Goal: Information Seeking & Learning: Learn about a topic

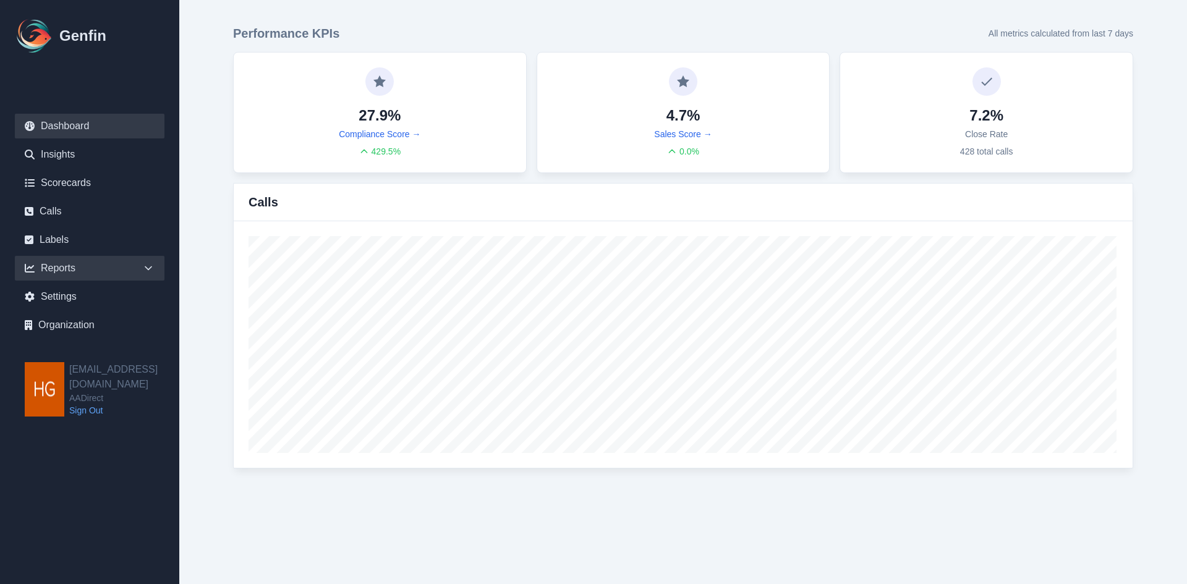
click at [71, 264] on div "Reports" at bounding box center [90, 268] width 150 height 25
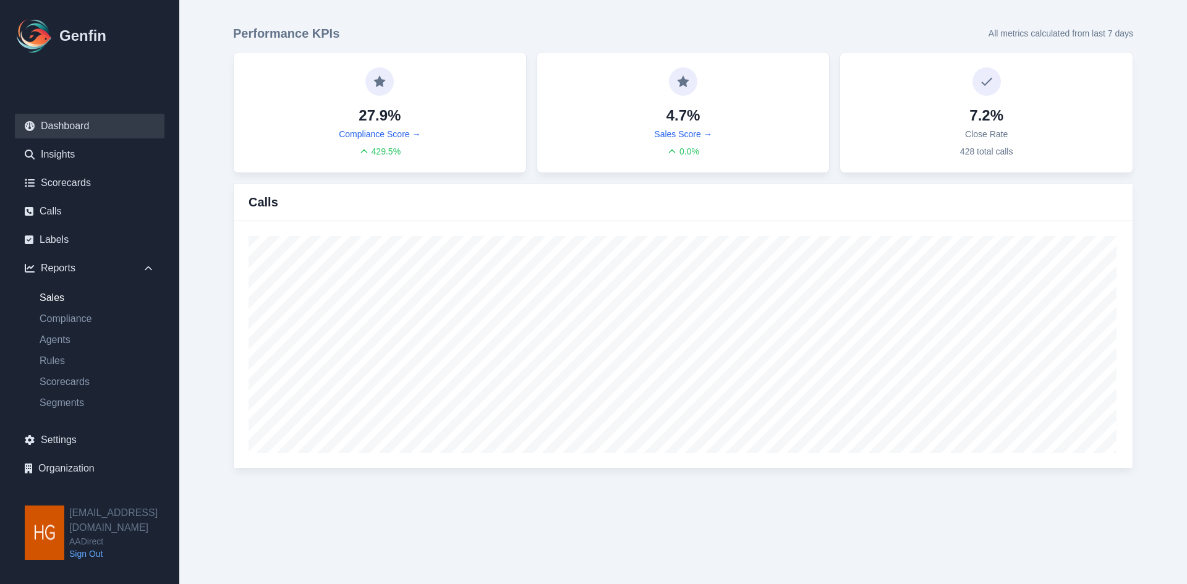
click at [49, 295] on link "Sales" at bounding box center [97, 298] width 135 height 15
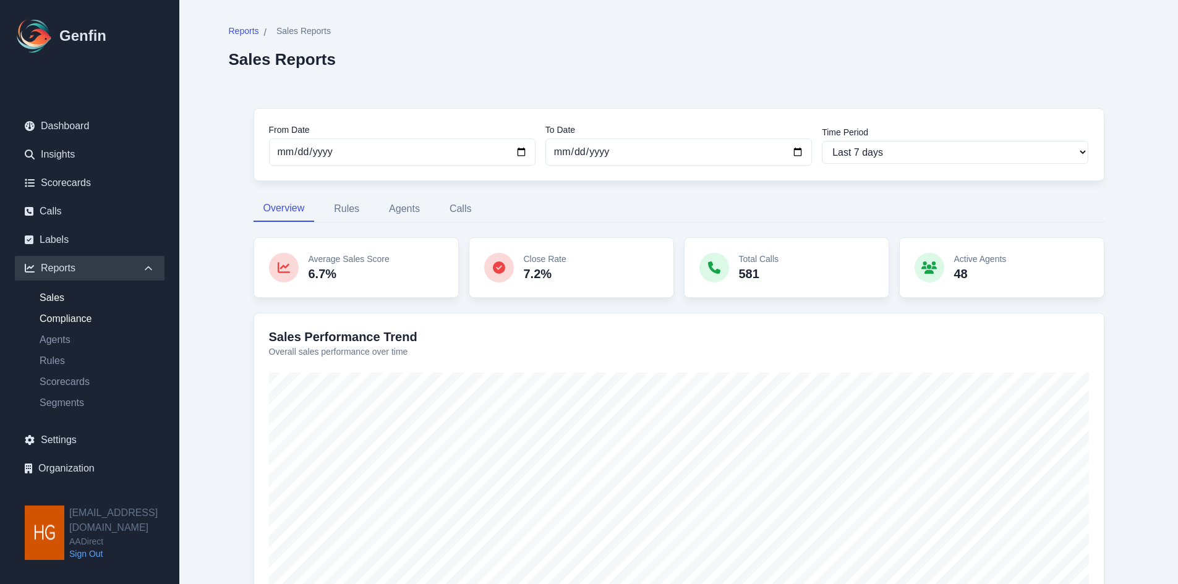
click at [54, 317] on link "Compliance" at bounding box center [97, 319] width 135 height 15
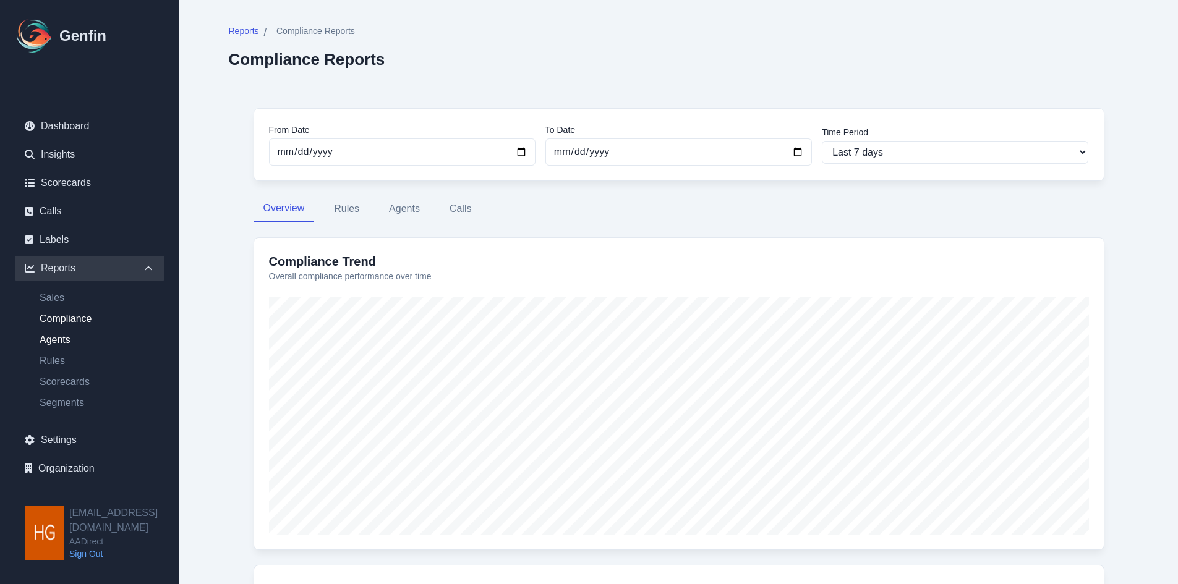
click at [53, 338] on link "Agents" at bounding box center [97, 340] width 135 height 15
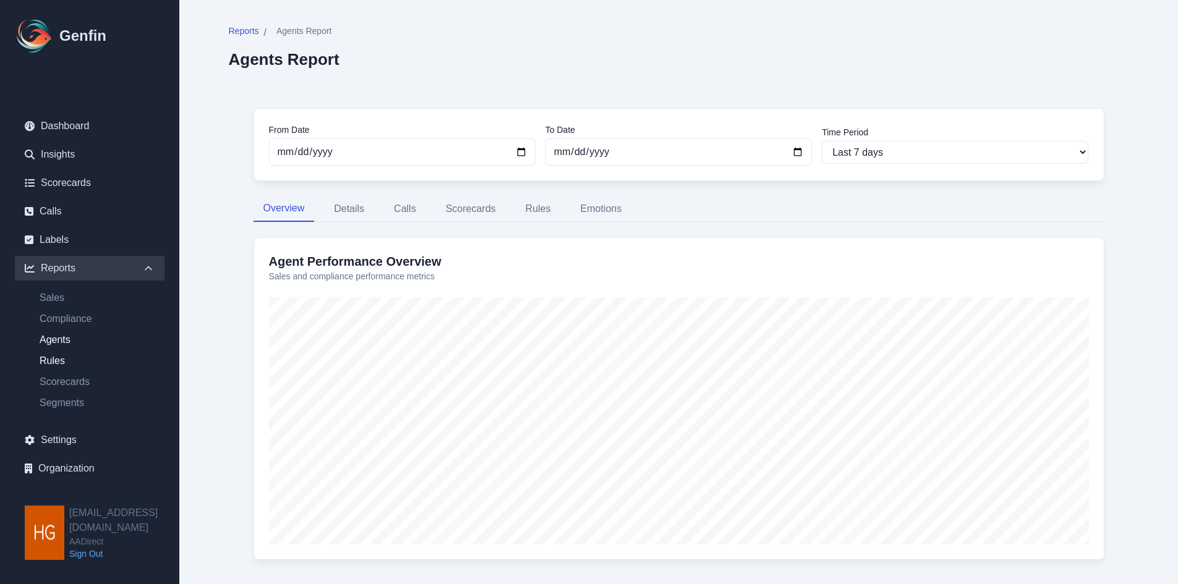
click at [48, 355] on link "Rules" at bounding box center [97, 361] width 135 height 15
select select "14"
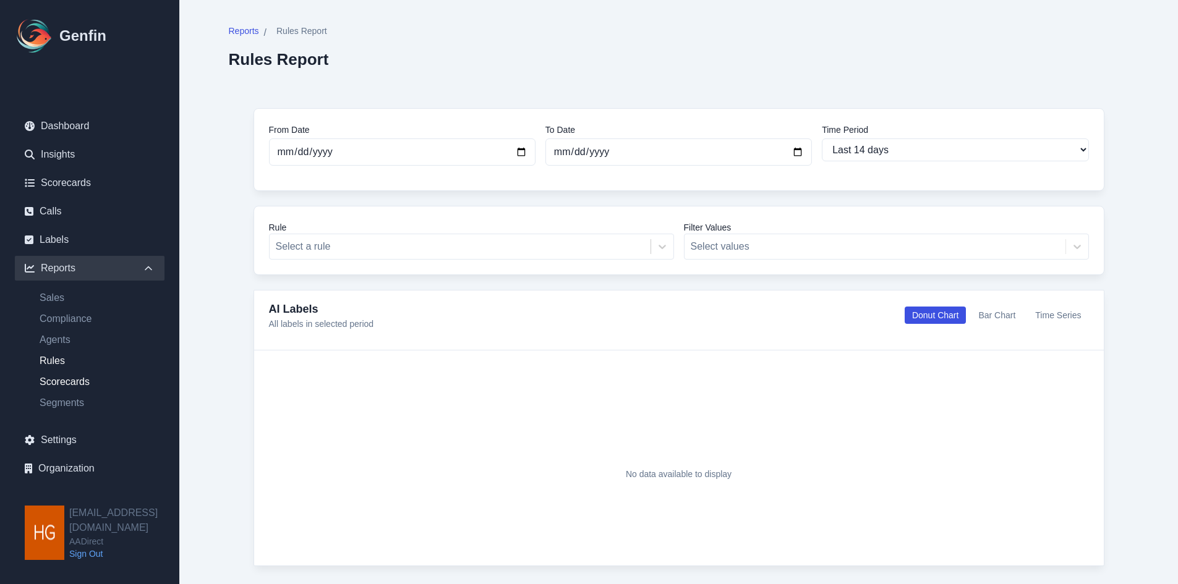
click at [57, 378] on link "Scorecards" at bounding box center [97, 382] width 135 height 15
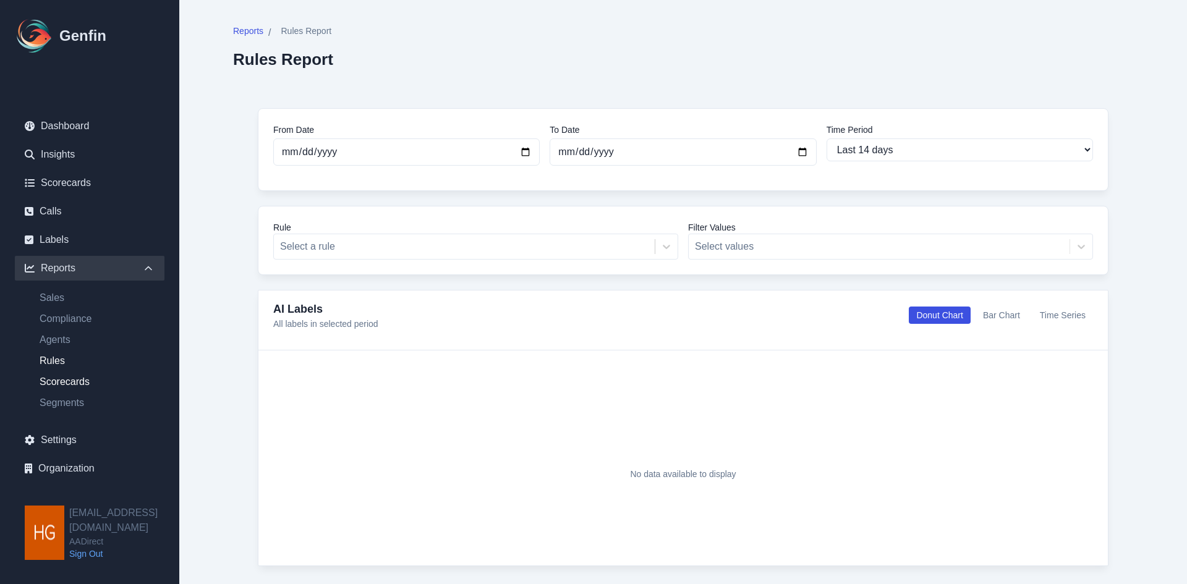
select select "14"
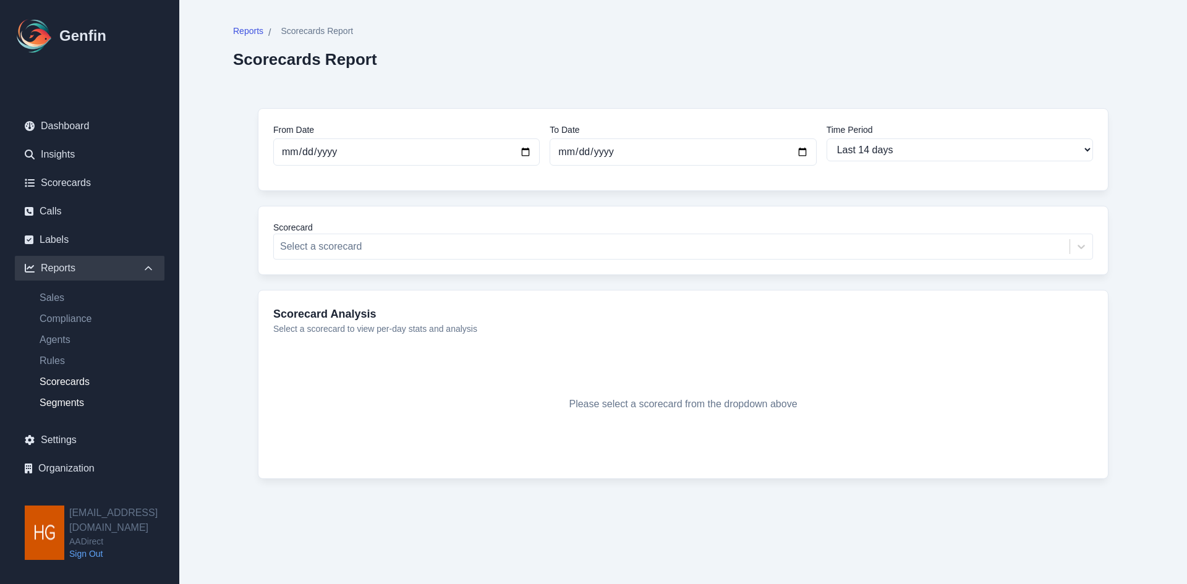
click at [59, 401] on link "Segments" at bounding box center [97, 403] width 135 height 15
select select "14"
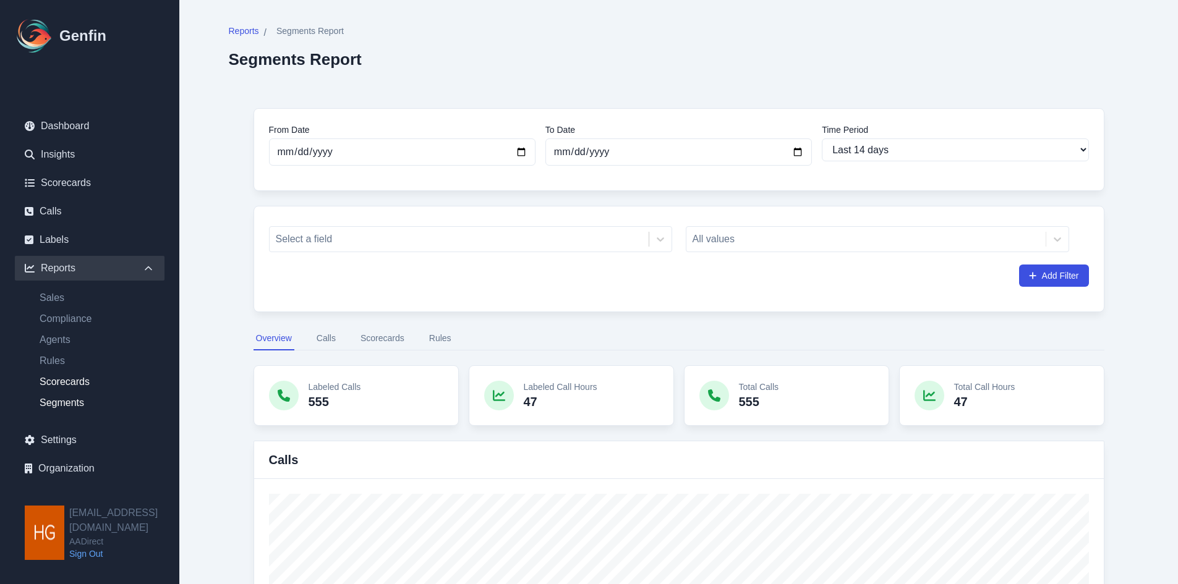
click at [64, 377] on link "Scorecards" at bounding box center [97, 382] width 135 height 15
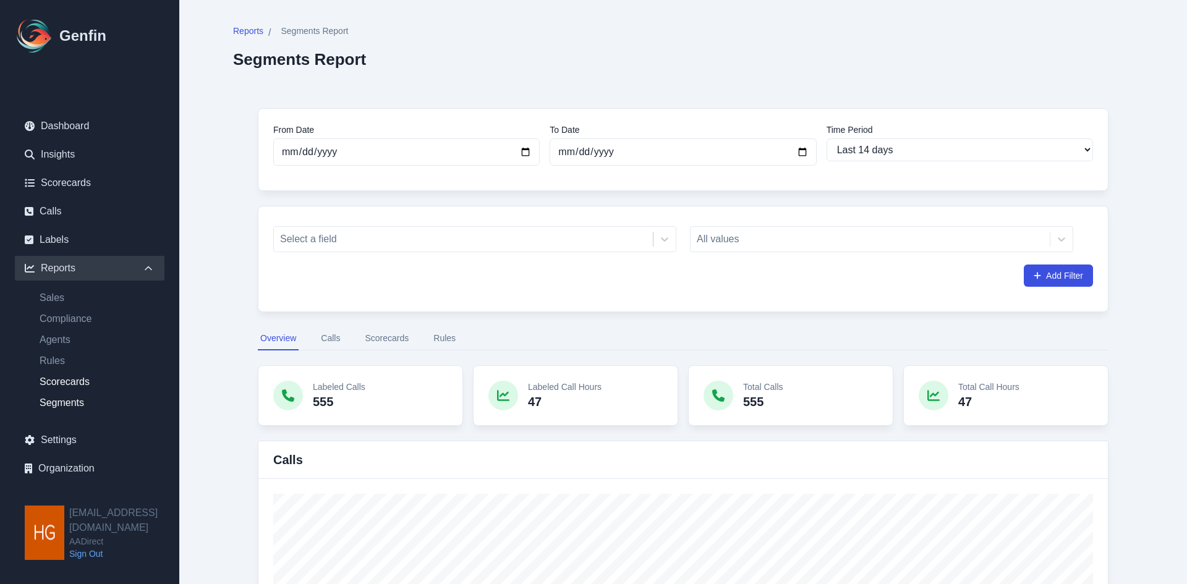
select select "14"
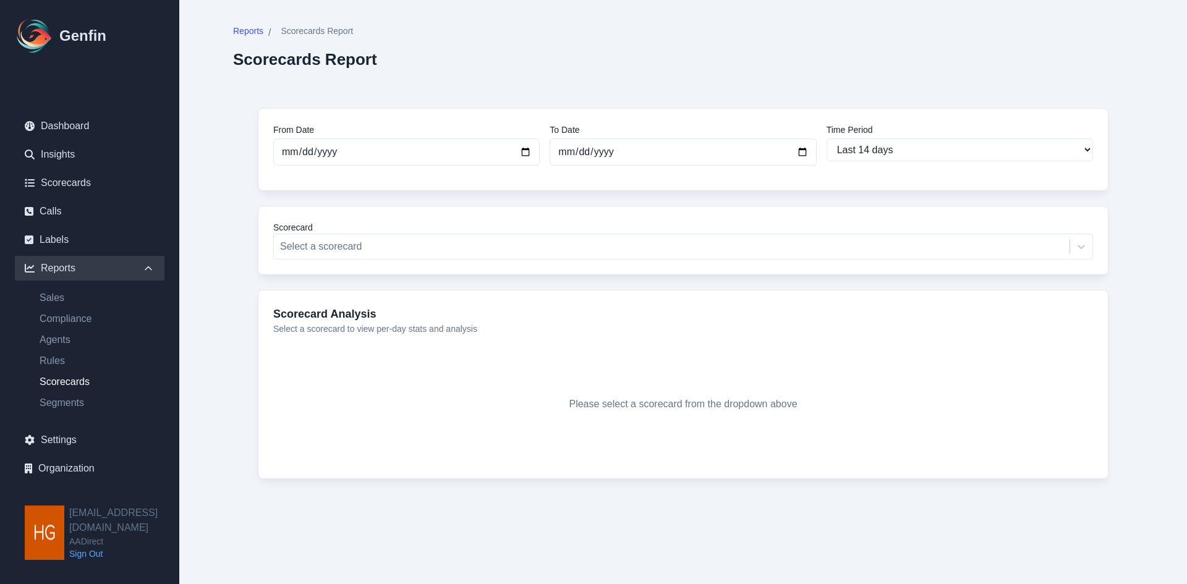
click at [221, 249] on div "Reports / Scorecards Report Scorecards Report From Date 2025-08-20 To Date 2025…" at bounding box center [683, 274] width 950 height 548
click at [410, 247] on div at bounding box center [671, 246] width 783 height 17
click at [211, 293] on div "Reports / Scorecards Report Scorecards Report From Date 2025-08-20 To Date 2025…" at bounding box center [683, 274] width 950 height 548
click at [61, 207] on link "Calls" at bounding box center [90, 211] width 150 height 25
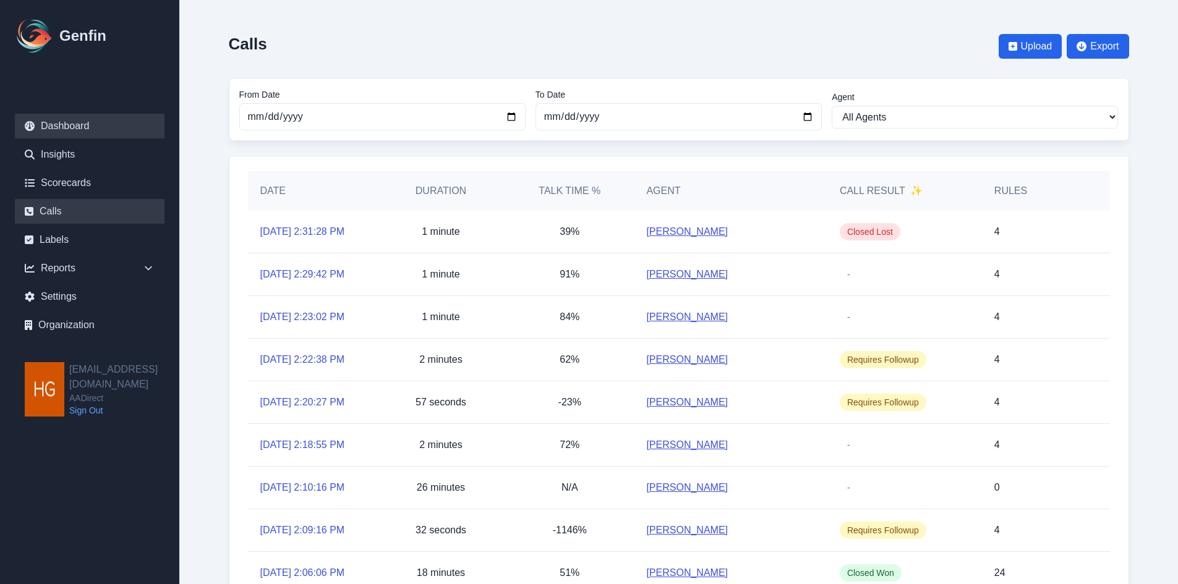
click at [75, 121] on link "Dashboard" at bounding box center [90, 126] width 150 height 25
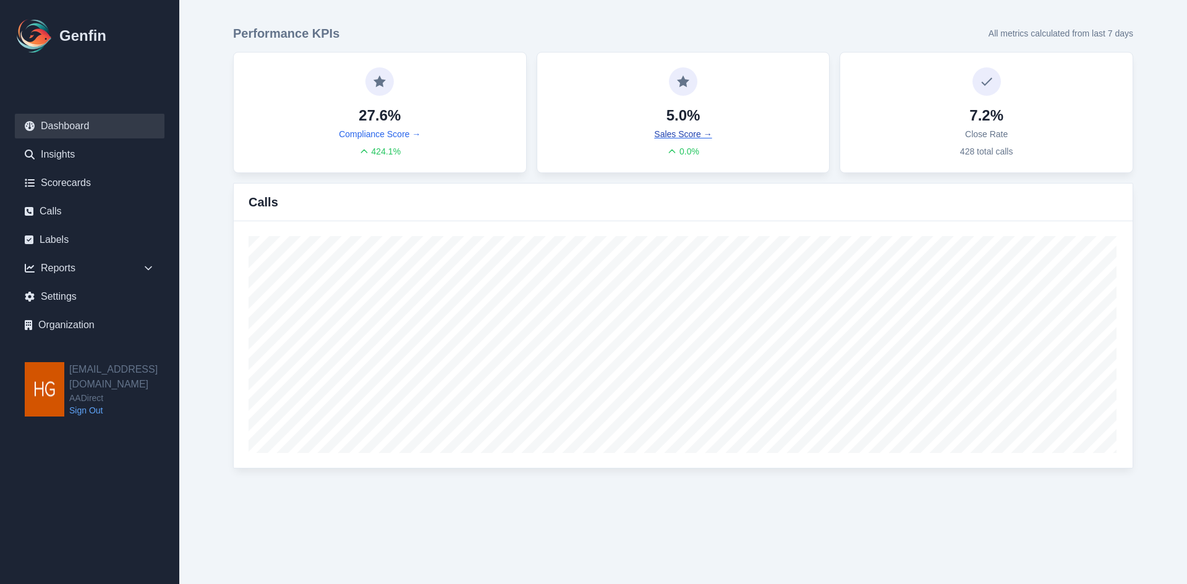
click at [681, 134] on link "Sales Score →" at bounding box center [683, 134] width 58 height 12
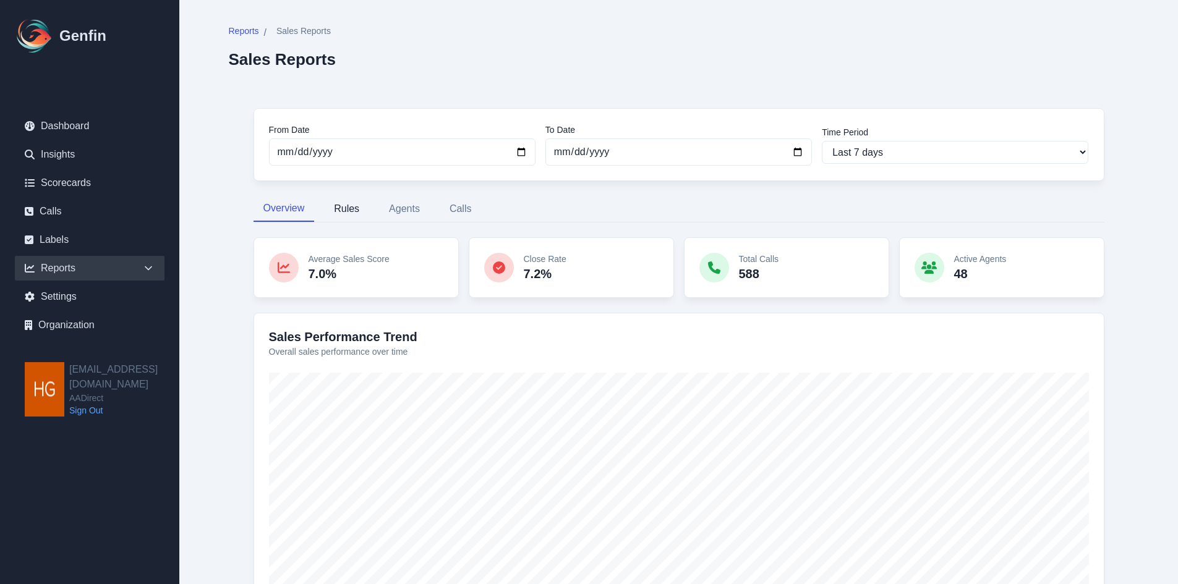
click at [348, 208] on button "Rules" at bounding box center [346, 209] width 45 height 26
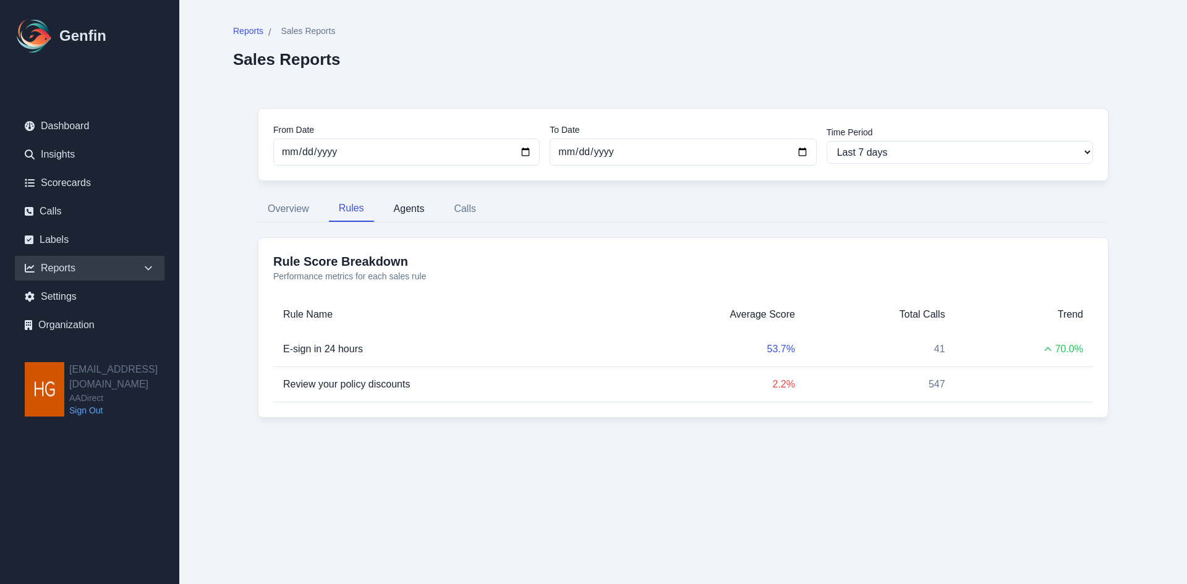
click at [411, 208] on button "Agents" at bounding box center [409, 209] width 51 height 26
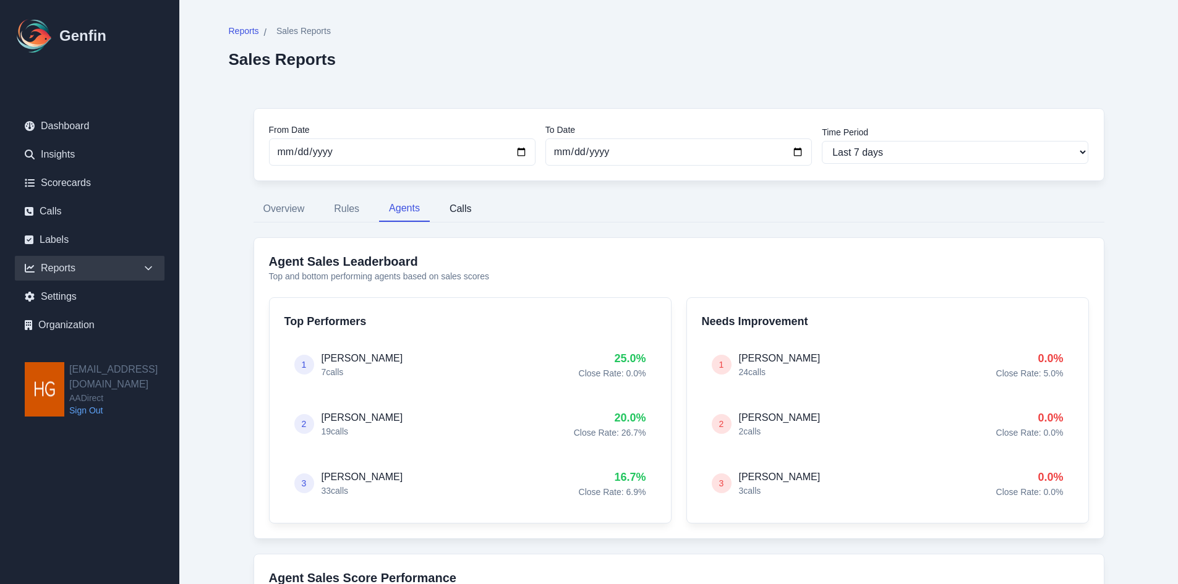
click at [455, 208] on button "Calls" at bounding box center [461, 209] width 42 height 26
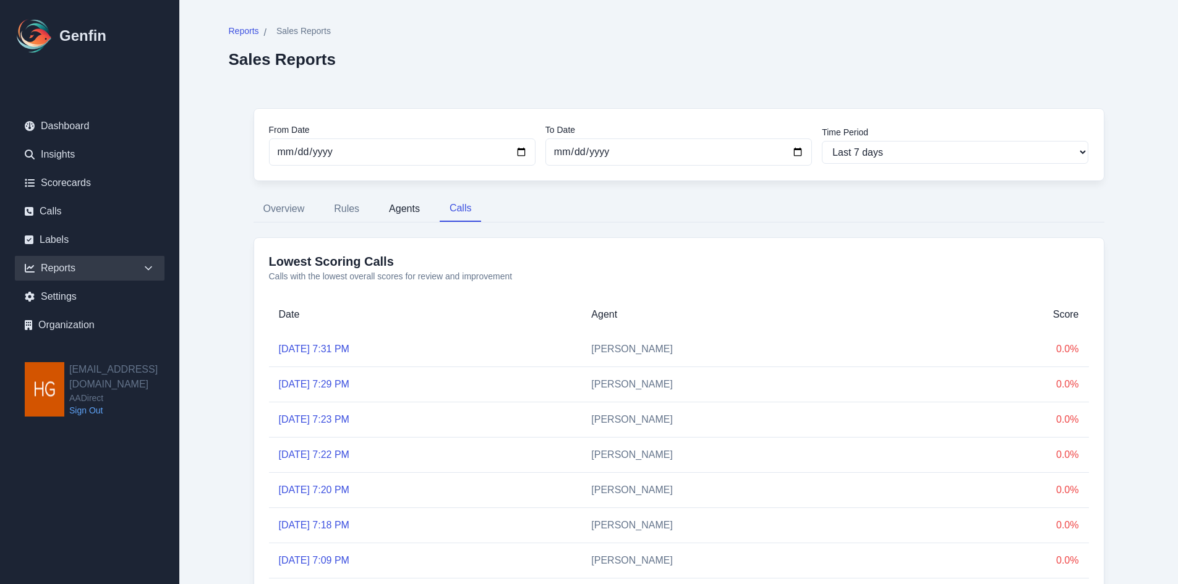
click at [392, 208] on button "Agents" at bounding box center [404, 209] width 51 height 26
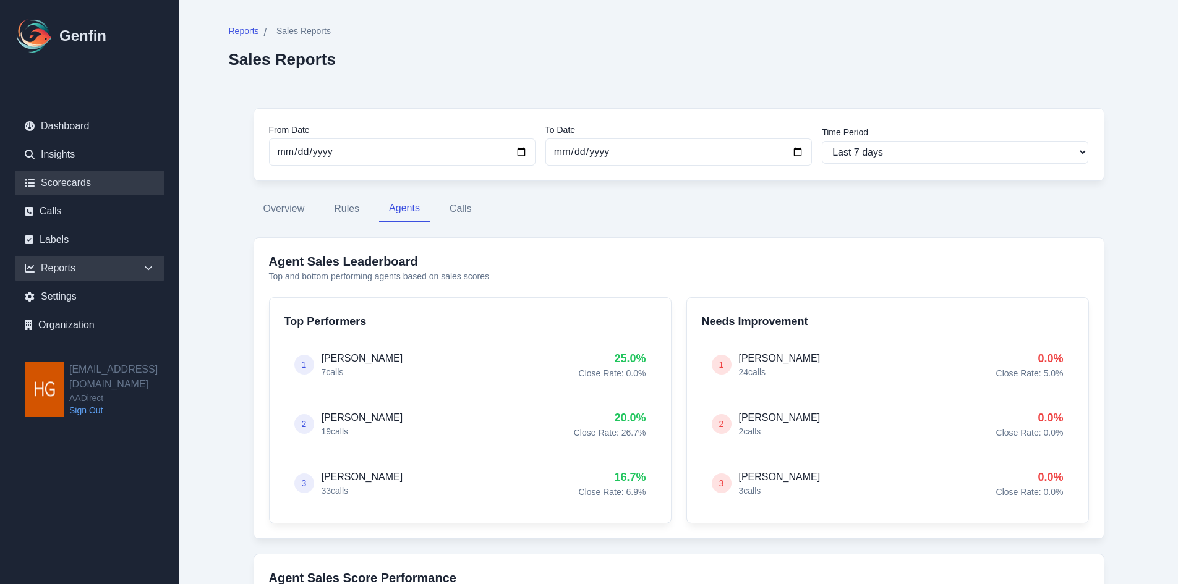
click at [50, 182] on link "Scorecards" at bounding box center [90, 183] width 150 height 25
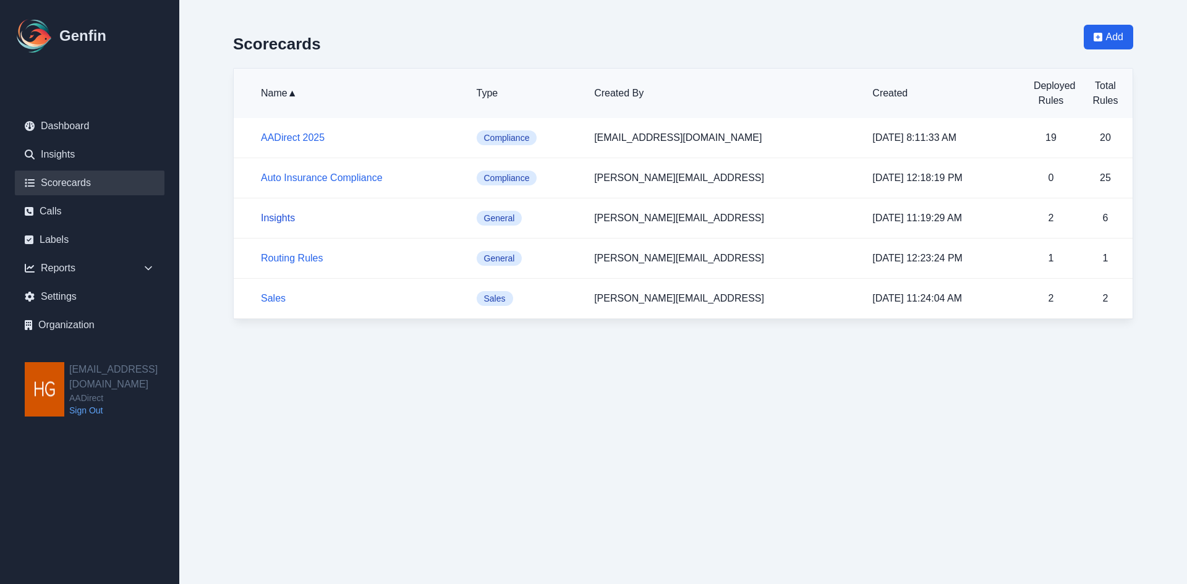
click at [281, 216] on link "Insights" at bounding box center [278, 218] width 34 height 11
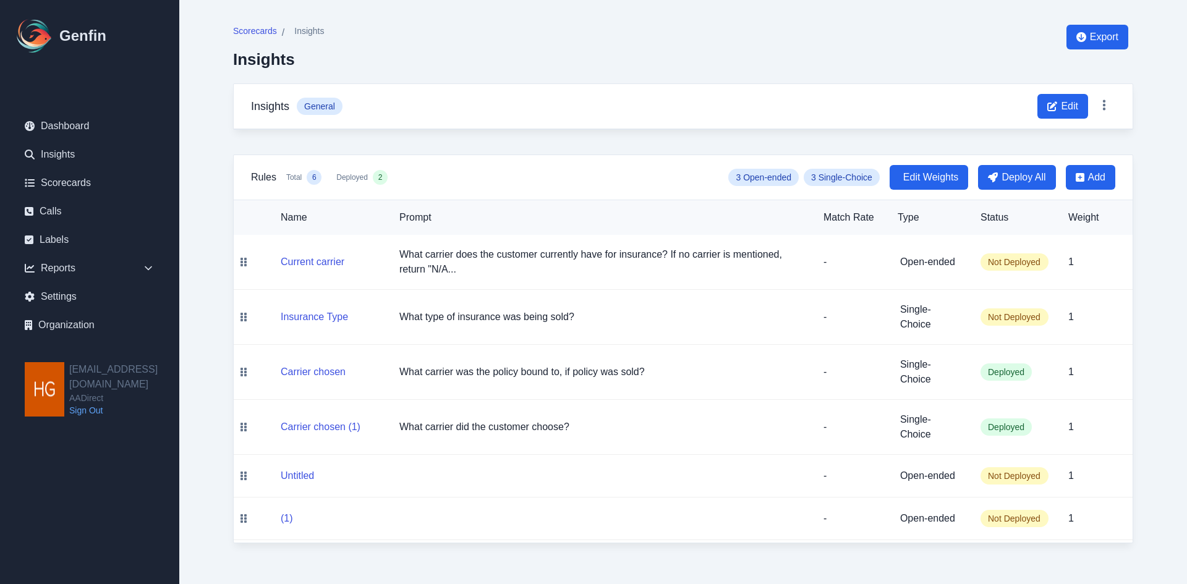
click at [281, 111] on h3 "Insights" at bounding box center [270, 106] width 38 height 17
click at [280, 108] on h3 "Insights" at bounding box center [270, 106] width 38 height 17
click at [56, 211] on link "Calls" at bounding box center [90, 211] width 150 height 25
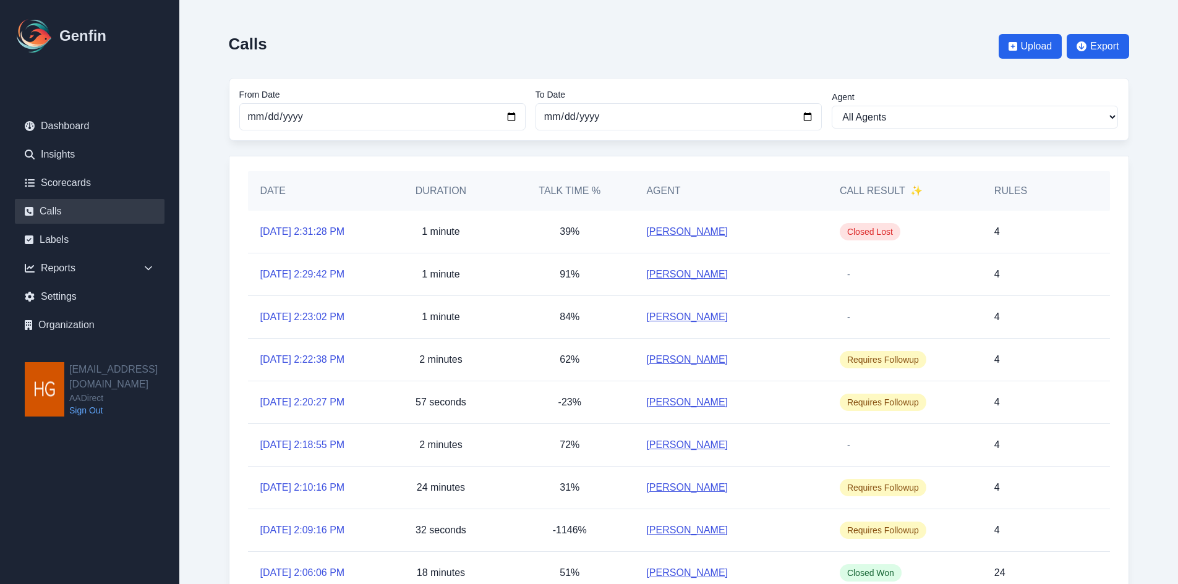
click at [681, 229] on link "[PERSON_NAME]" at bounding box center [687, 231] width 82 height 15
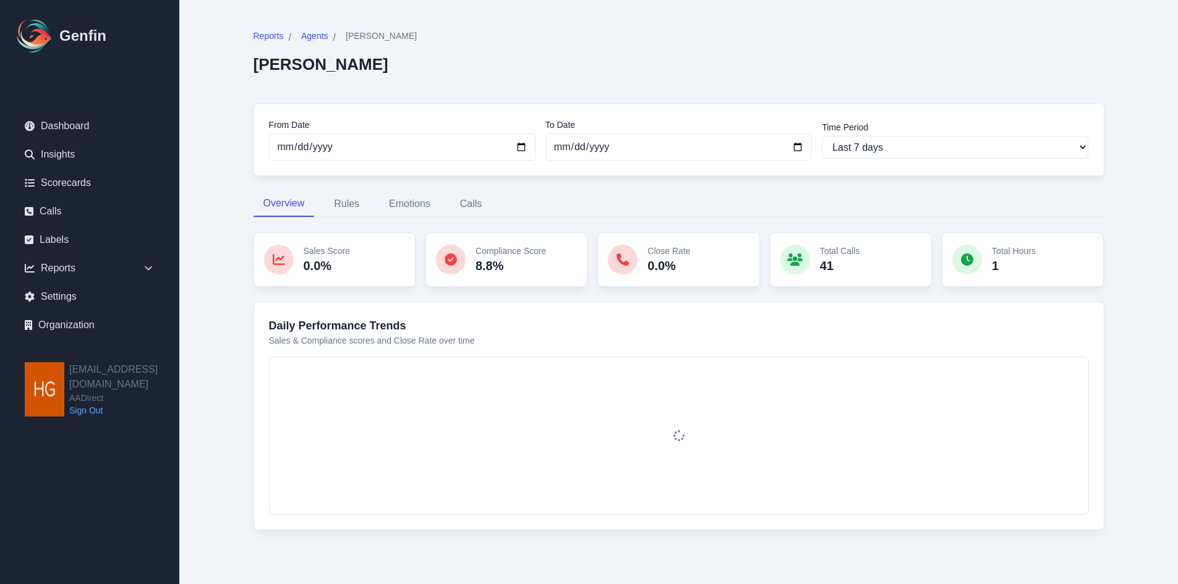
scroll to position [30, 0]
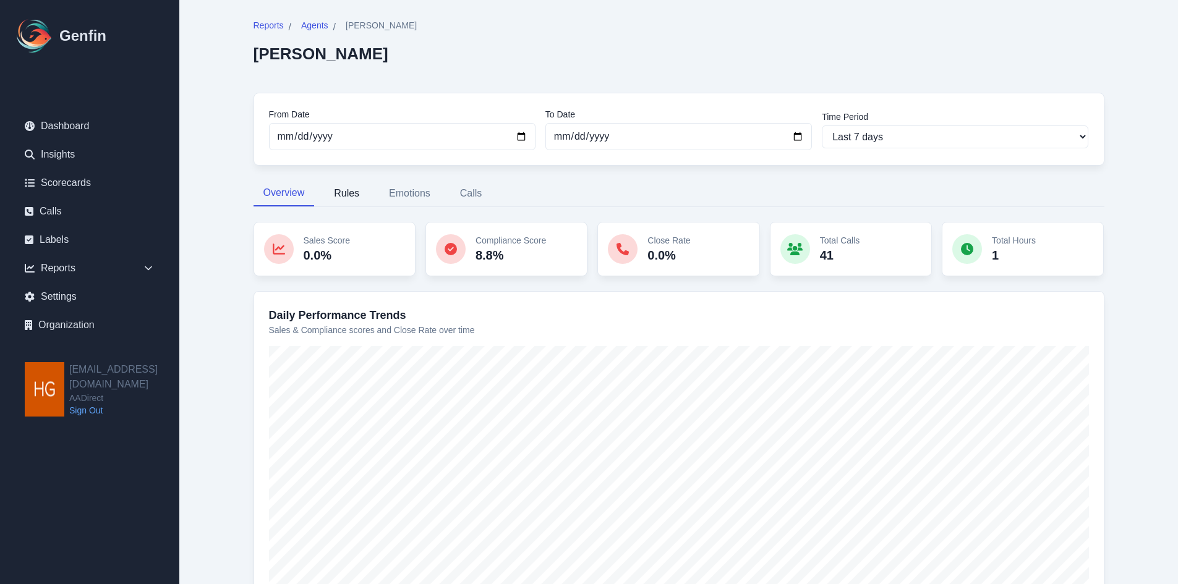
click at [344, 194] on button "Rules" at bounding box center [346, 194] width 45 height 26
select select "144"
select select "170"
select select "1110"
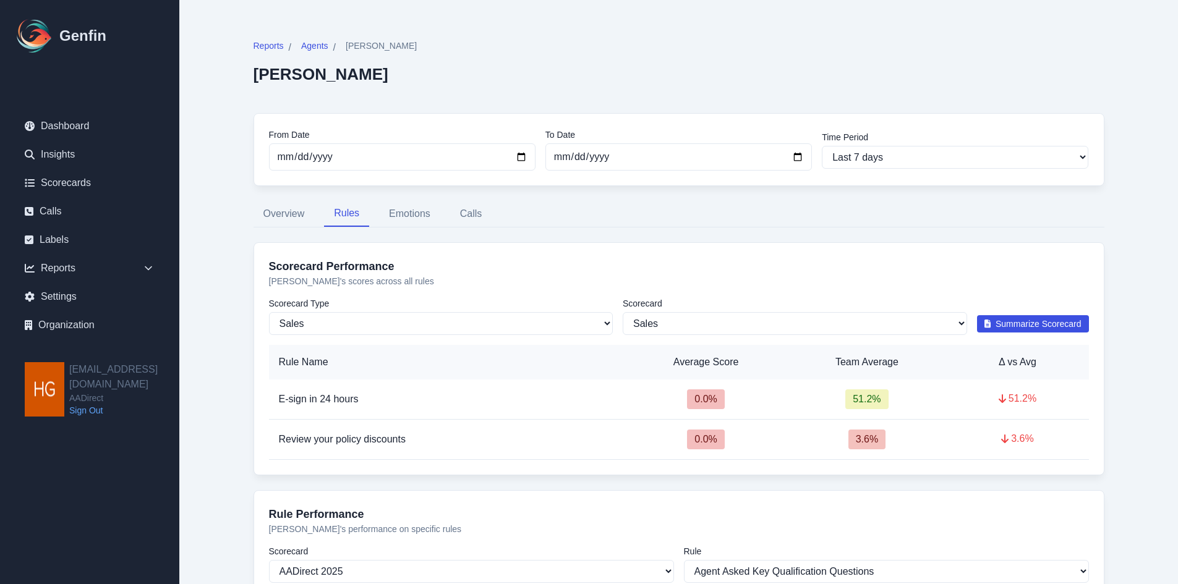
scroll to position [0, 0]
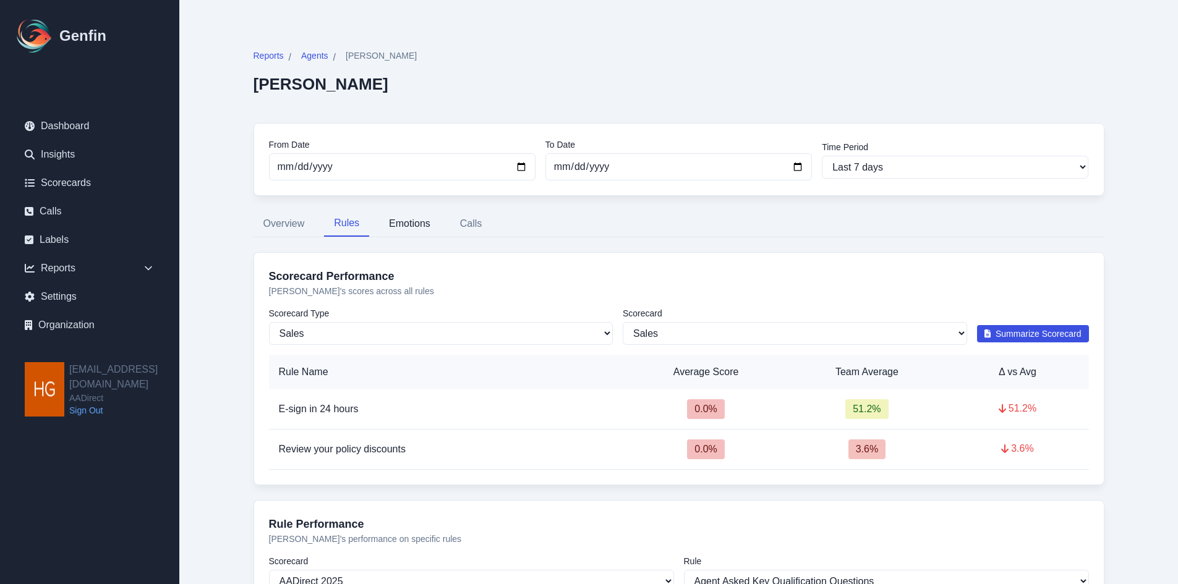
click at [411, 222] on button "Emotions" at bounding box center [409, 224] width 61 height 26
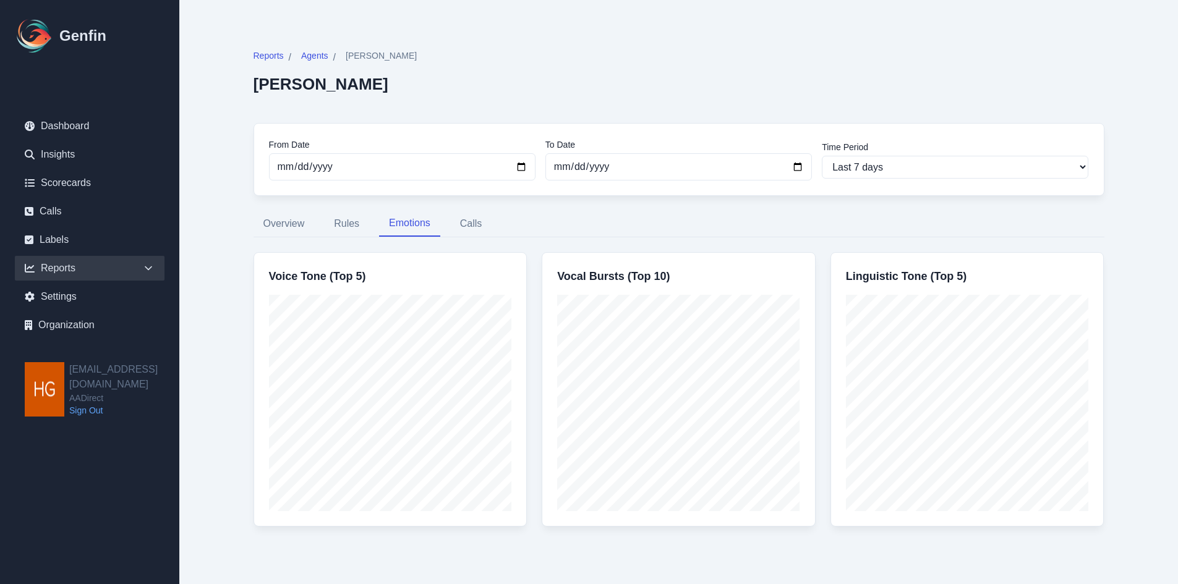
click at [65, 266] on div "Reports" at bounding box center [90, 268] width 150 height 25
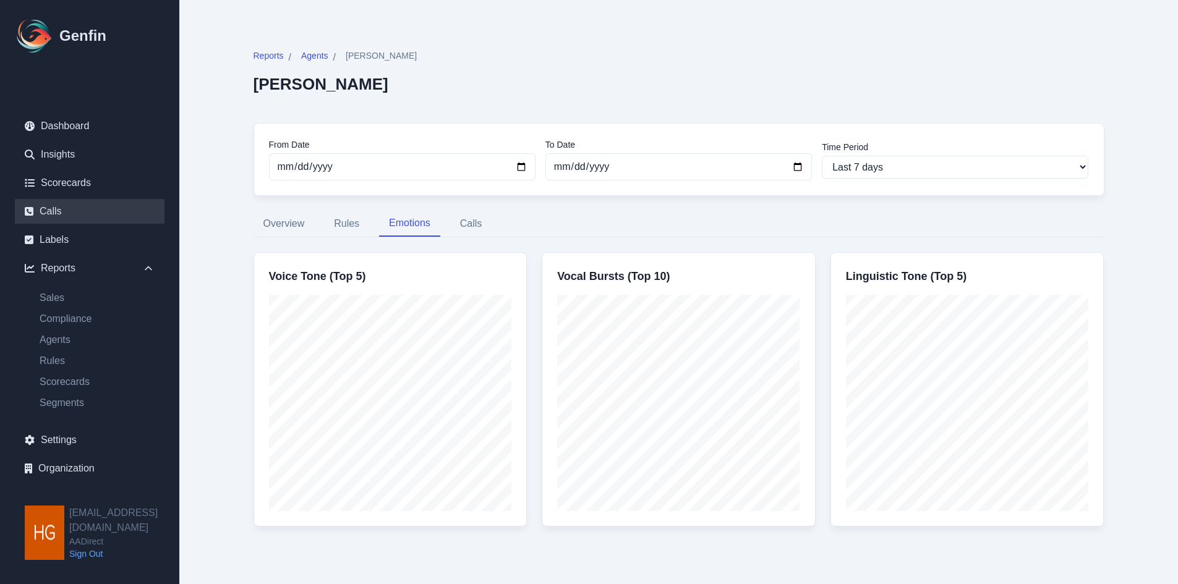
click at [47, 212] on link "Calls" at bounding box center [90, 211] width 150 height 25
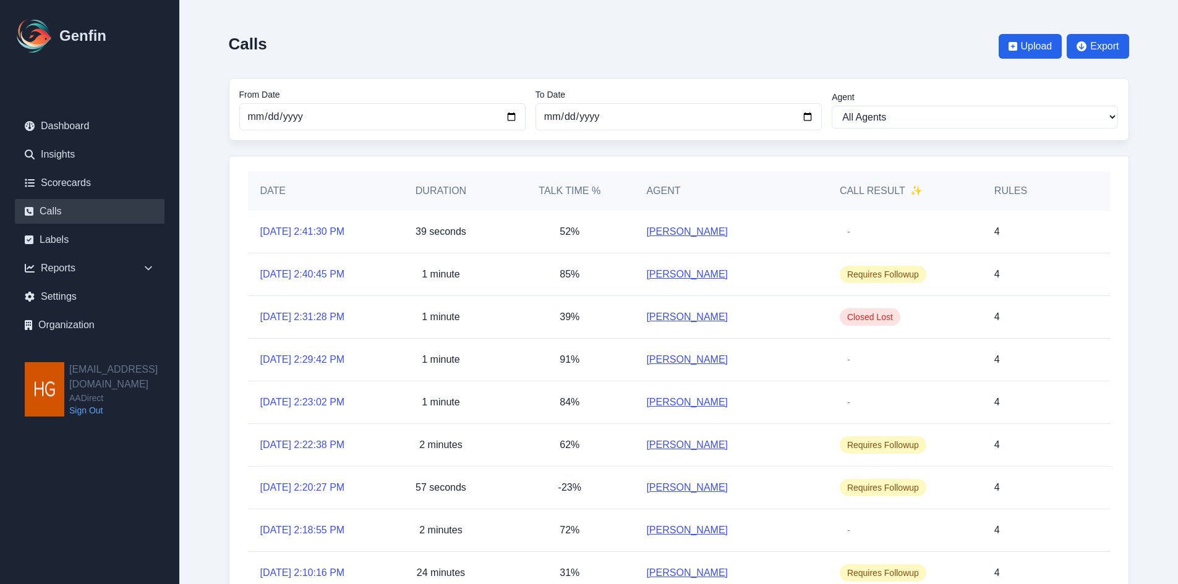
click at [667, 232] on link "[PERSON_NAME]" at bounding box center [687, 231] width 82 height 15
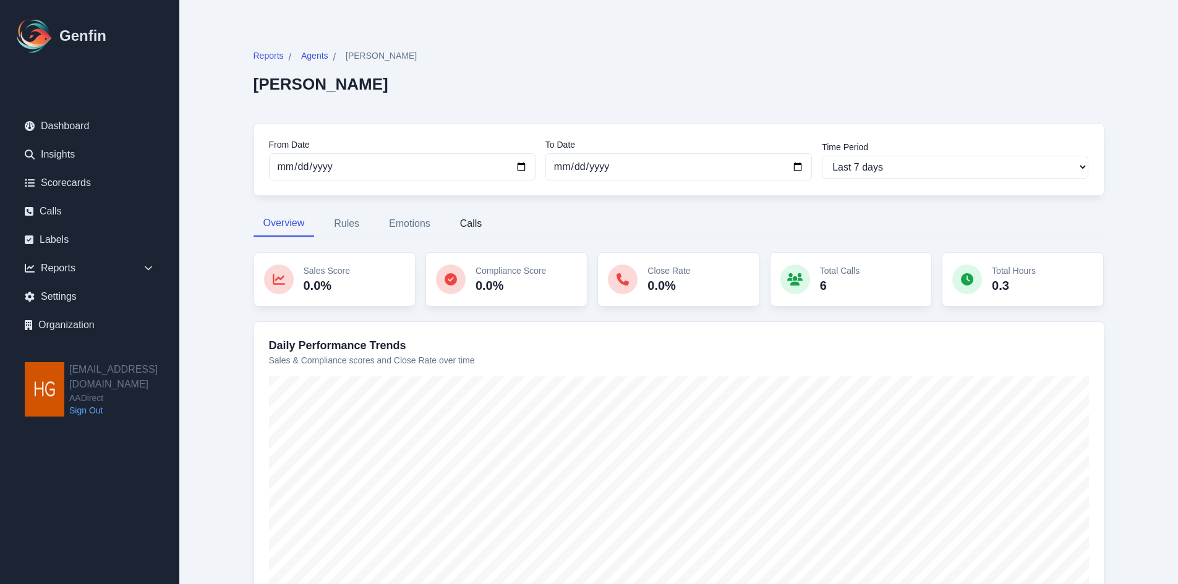
click at [467, 224] on button "Calls" at bounding box center [471, 224] width 42 height 26
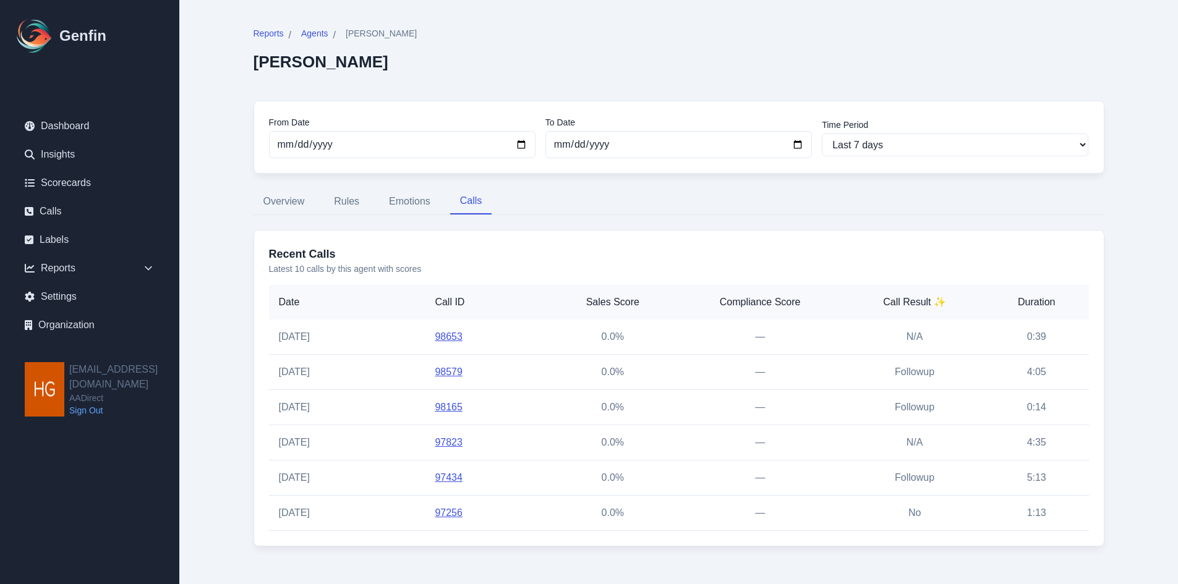
scroll to position [34, 0]
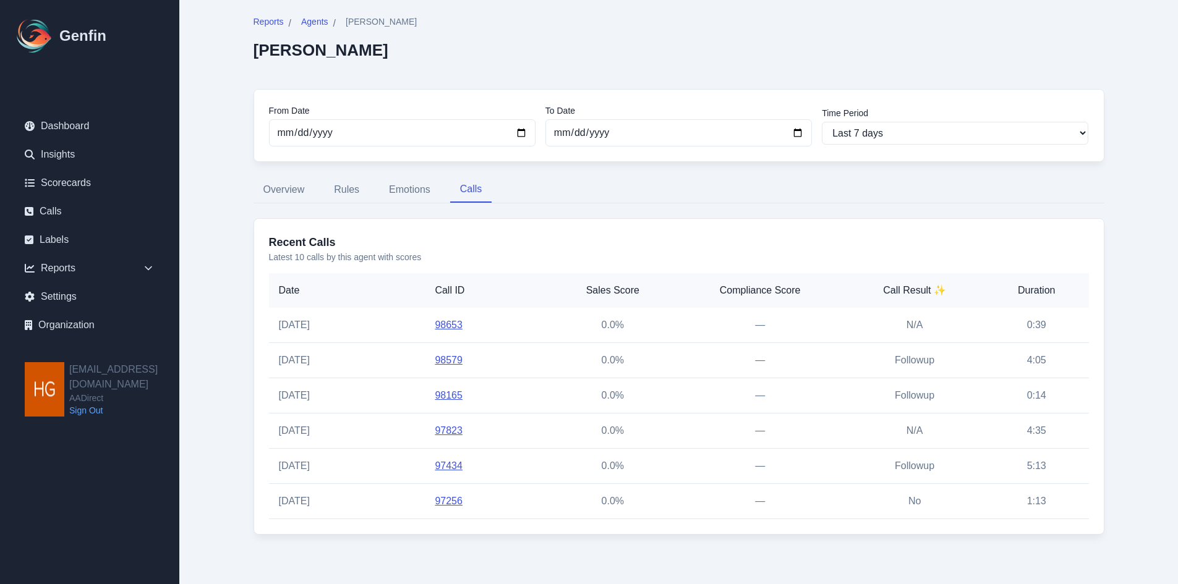
click at [450, 326] on link "98653" at bounding box center [449, 325] width 28 height 11
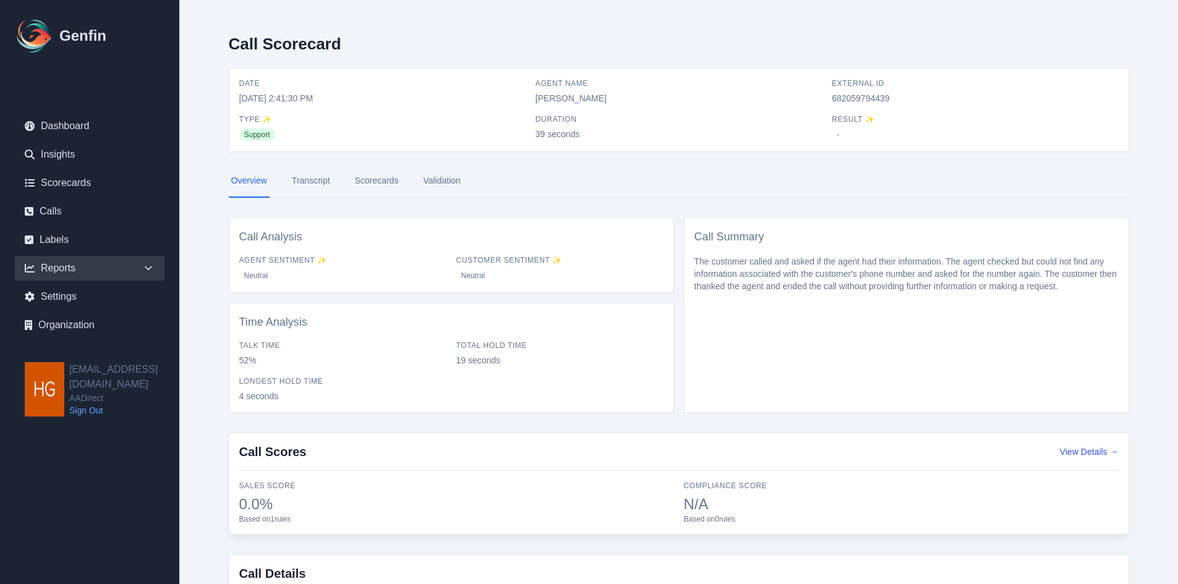
click at [58, 266] on div "Reports" at bounding box center [90, 268] width 150 height 25
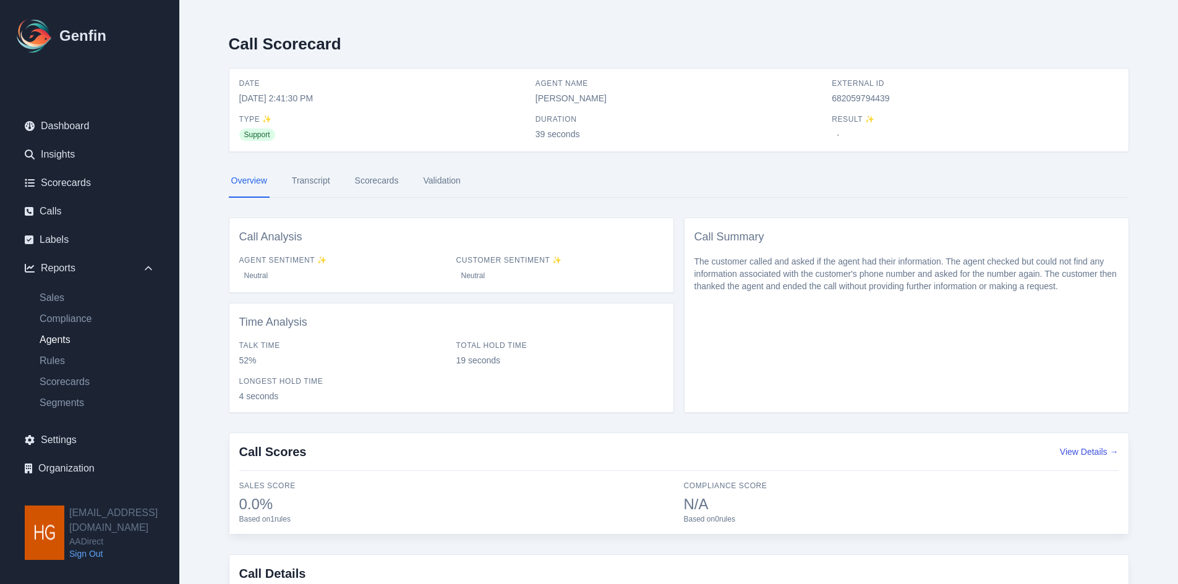
click at [51, 343] on link "Agents" at bounding box center [97, 340] width 135 height 15
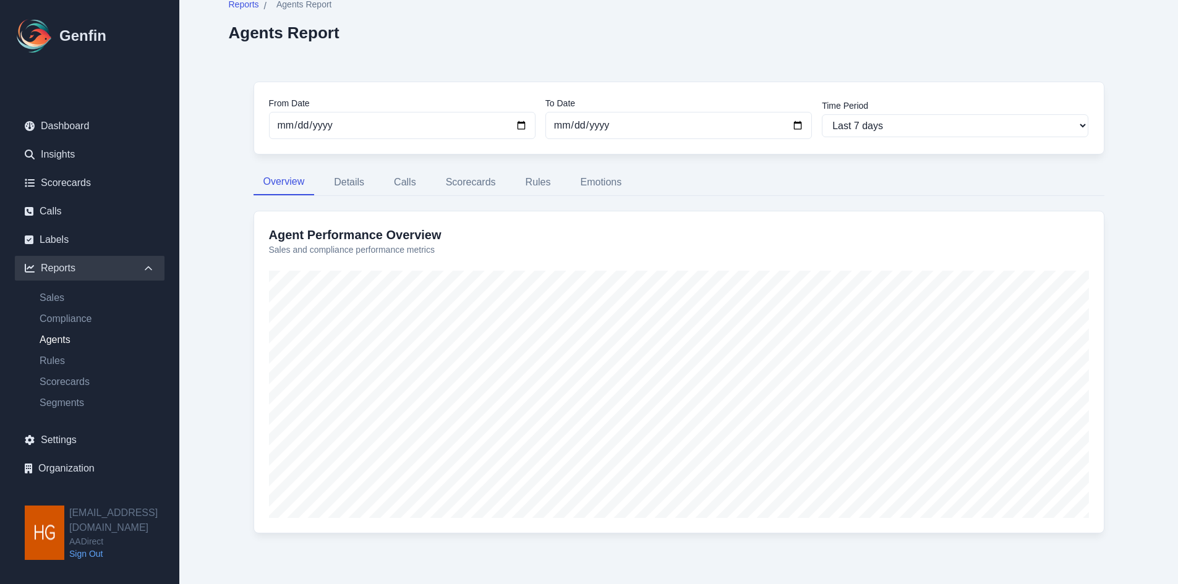
scroll to position [40, 0]
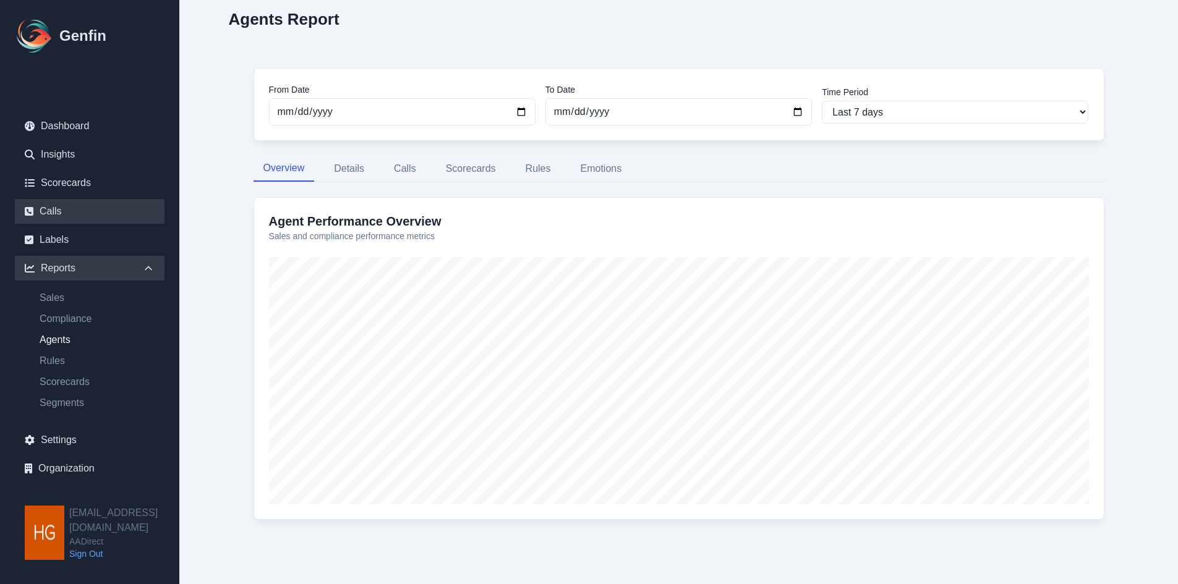
click at [48, 208] on link "Calls" at bounding box center [90, 211] width 150 height 25
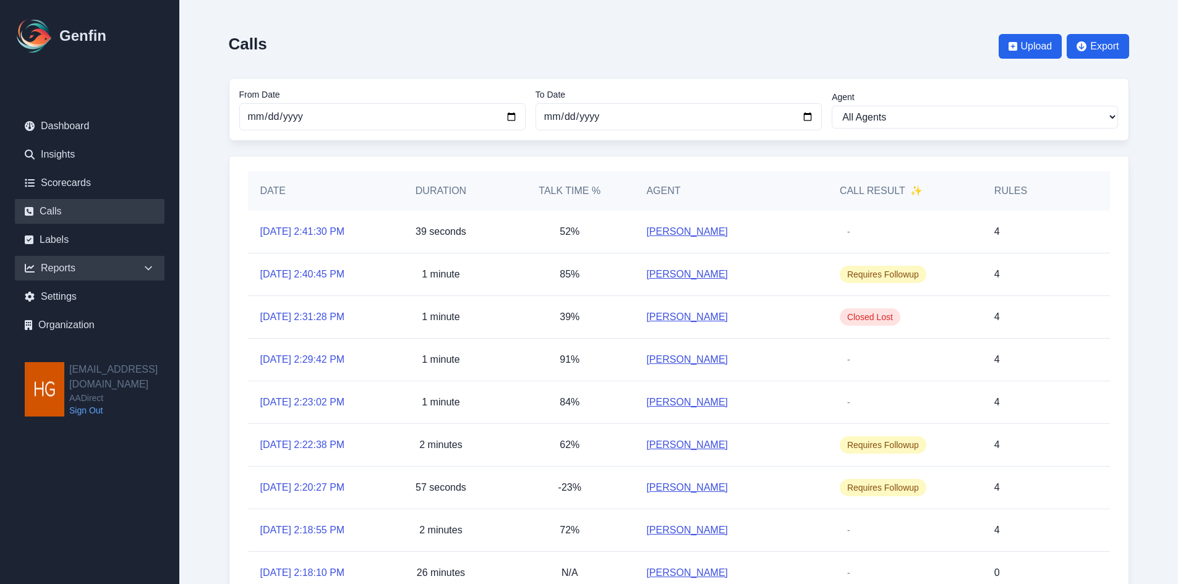
click at [62, 265] on div "Reports" at bounding box center [90, 268] width 150 height 25
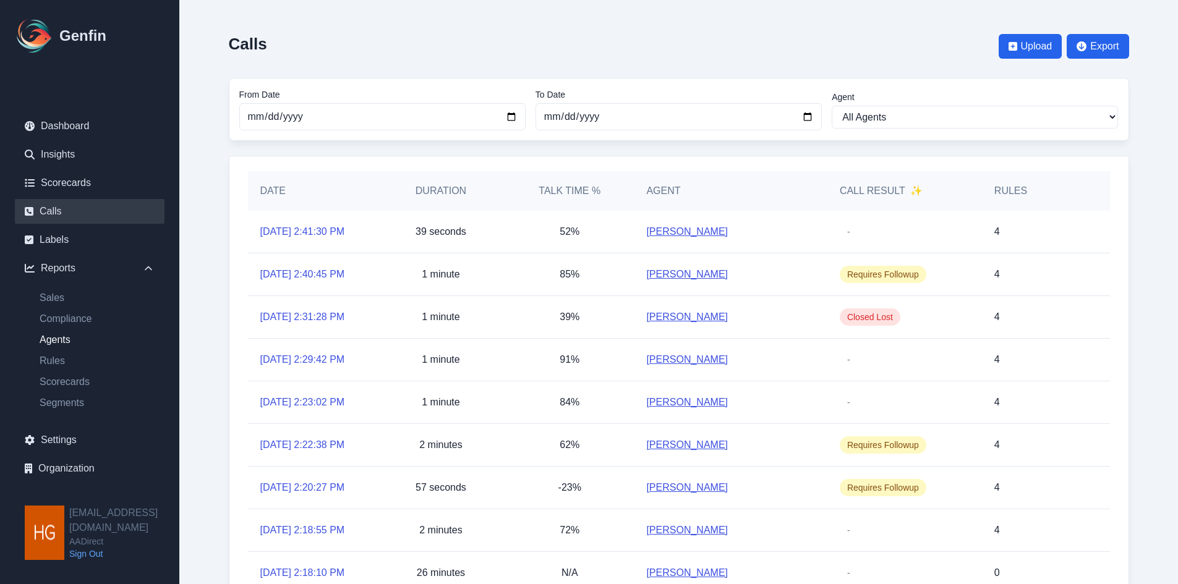
click at [53, 339] on link "Agents" at bounding box center [97, 340] width 135 height 15
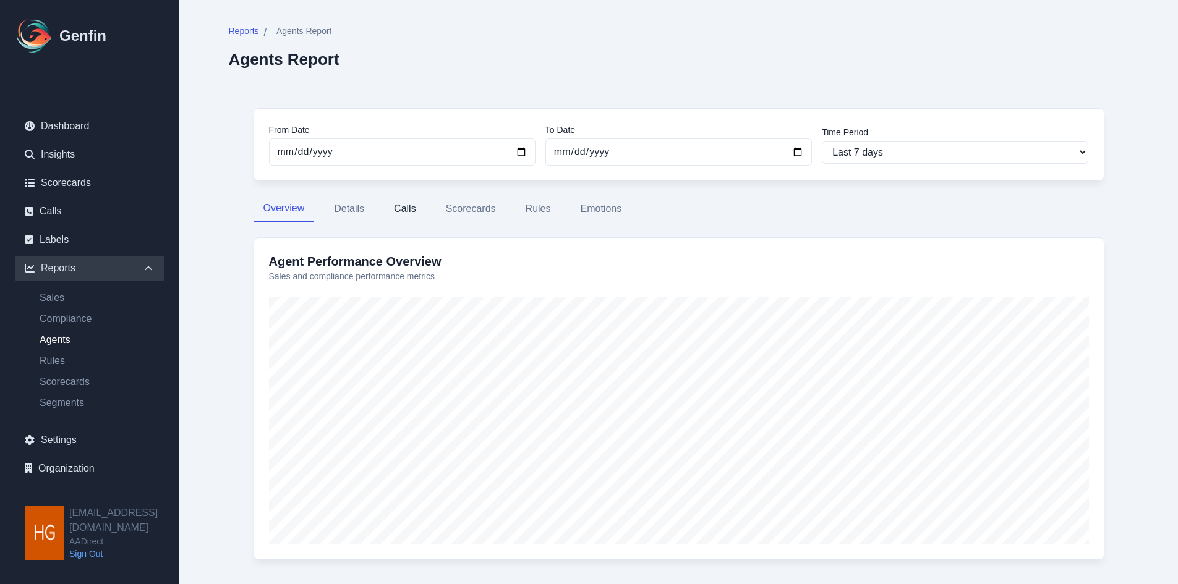
click at [406, 208] on button "Calls" at bounding box center [405, 209] width 42 height 26
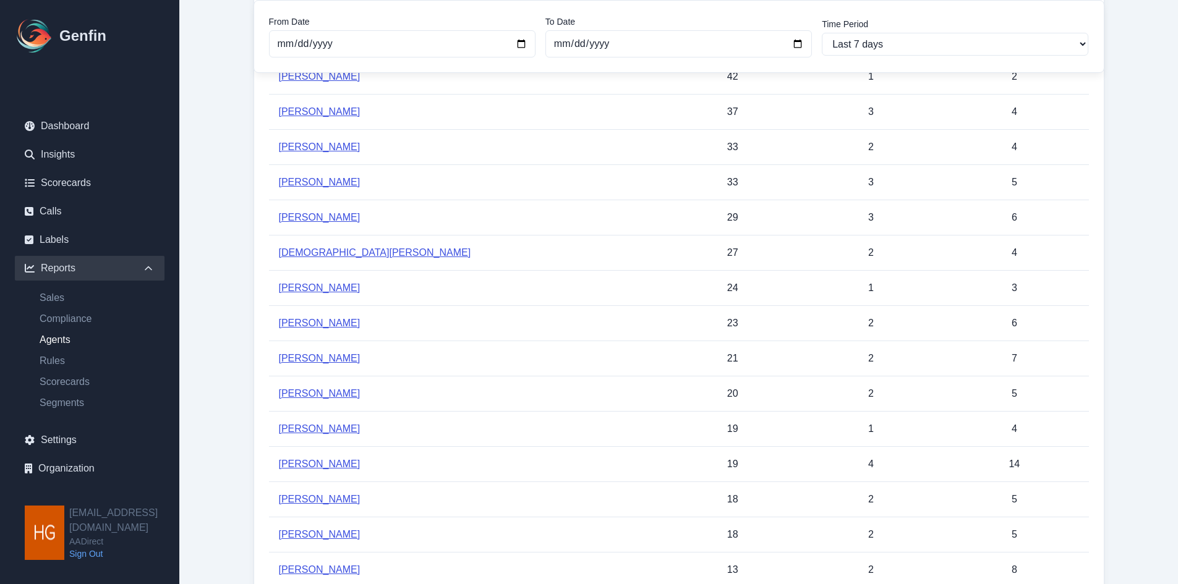
scroll to position [371, 0]
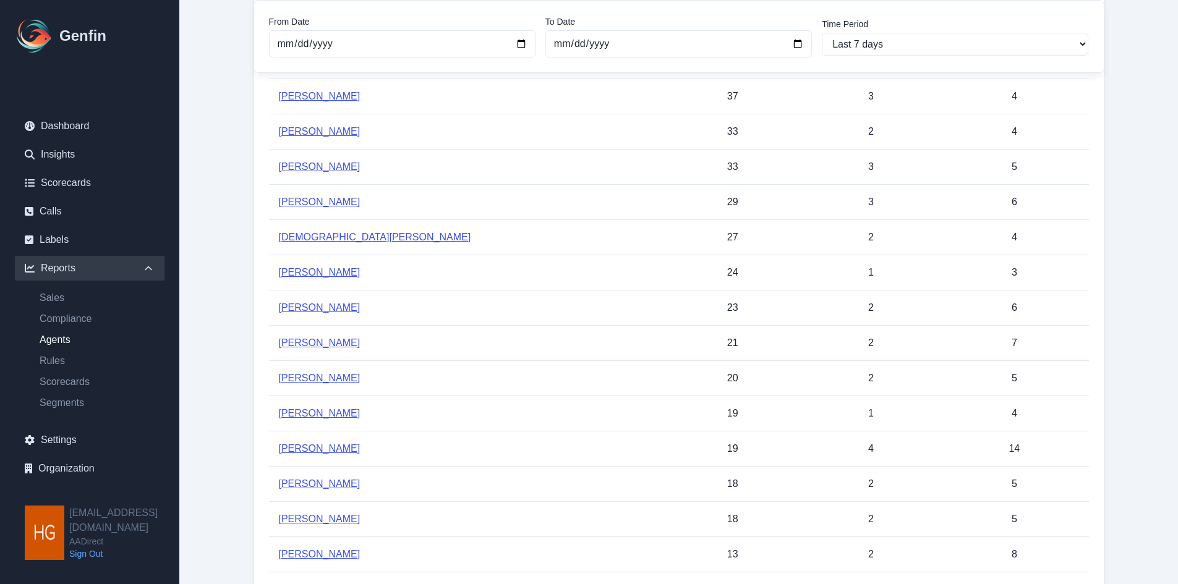
click at [344, 343] on link "[PERSON_NAME]" at bounding box center [320, 343] width 82 height 11
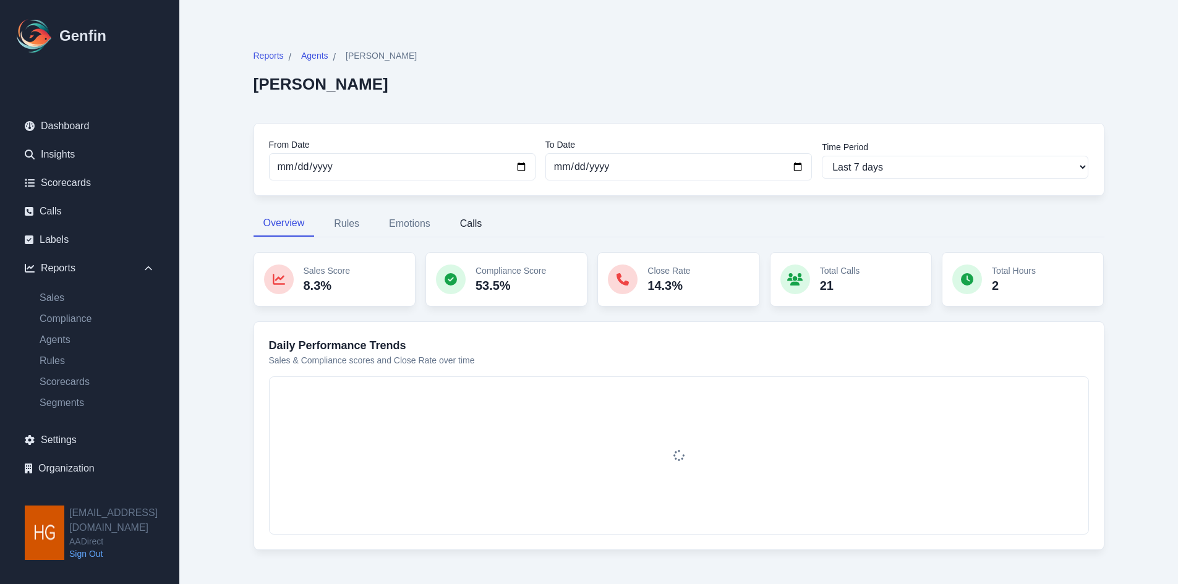
click at [471, 221] on button "Calls" at bounding box center [471, 224] width 42 height 26
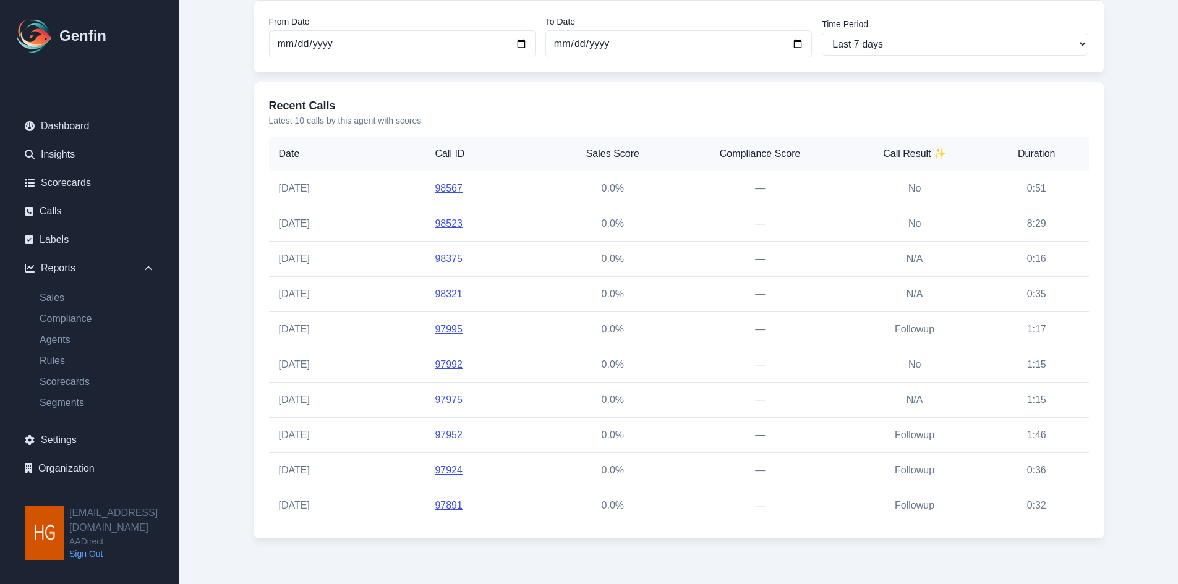
scroll to position [175, 0]
click at [443, 182] on link "98567" at bounding box center [449, 184] width 28 height 11
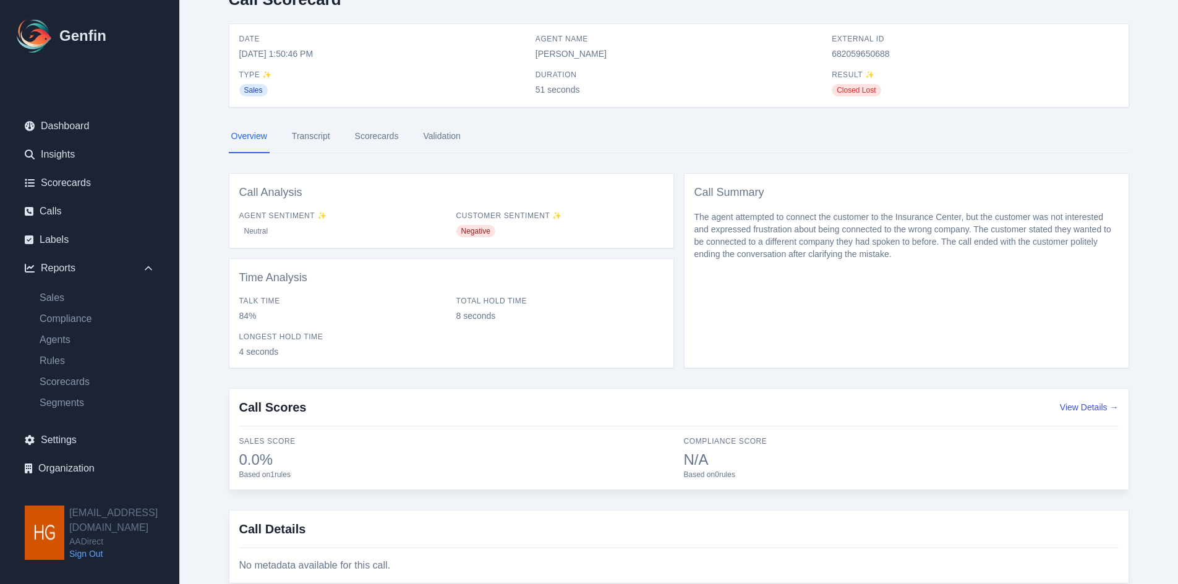
scroll to position [88, 0]
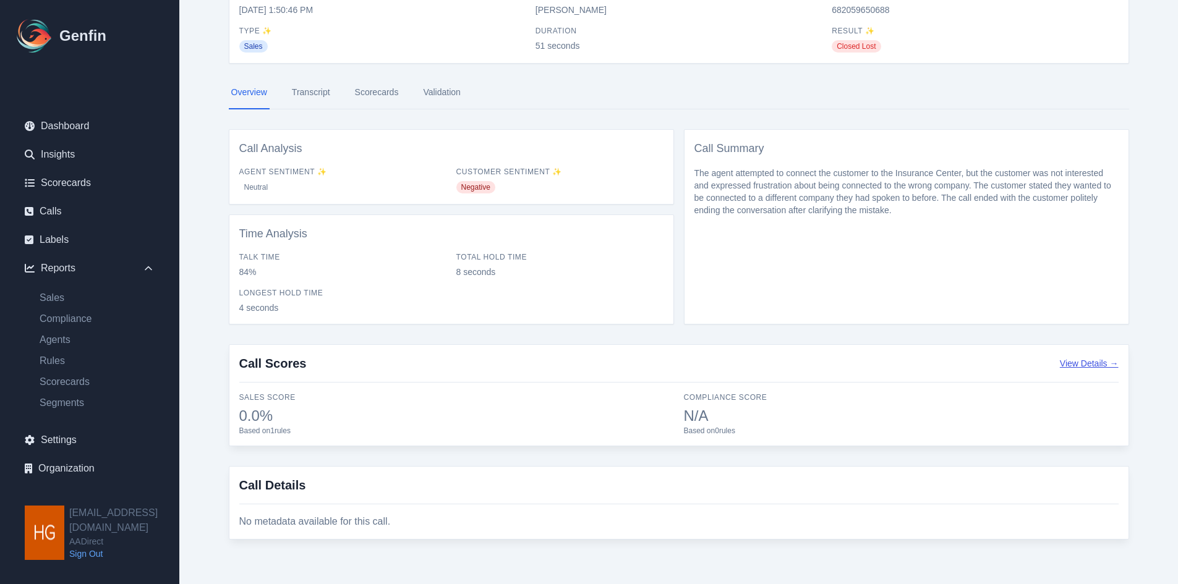
click at [1088, 365] on button "View Details →" at bounding box center [1089, 363] width 59 height 12
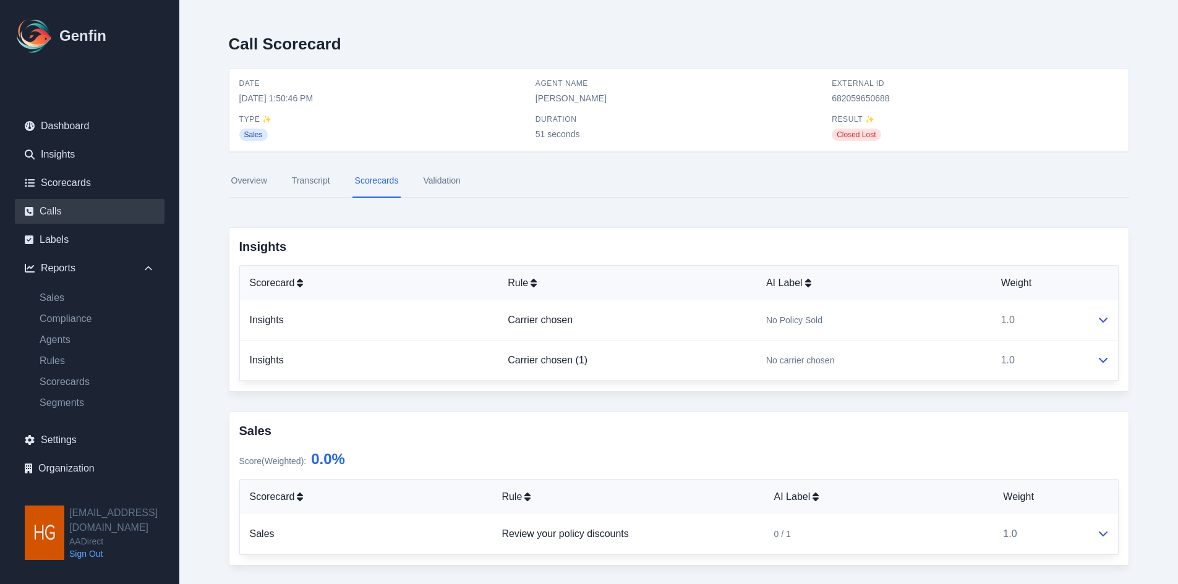
click at [55, 208] on link "Calls" at bounding box center [90, 211] width 150 height 25
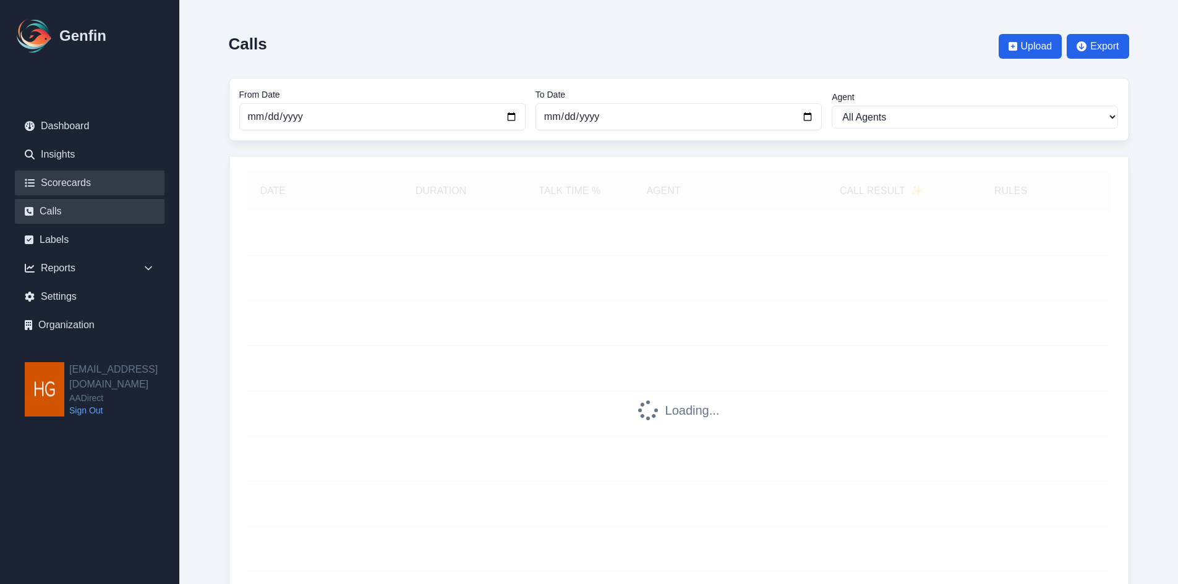
click at [69, 183] on link "Scorecards" at bounding box center [90, 183] width 150 height 25
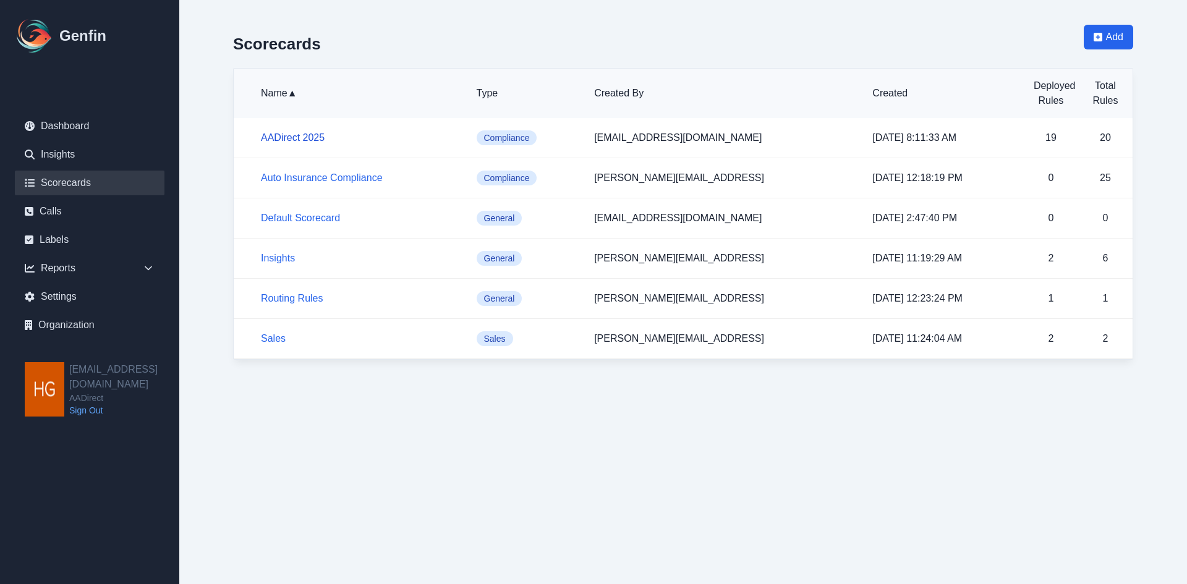
click at [297, 136] on link "AADirect 2025" at bounding box center [293, 137] width 64 height 11
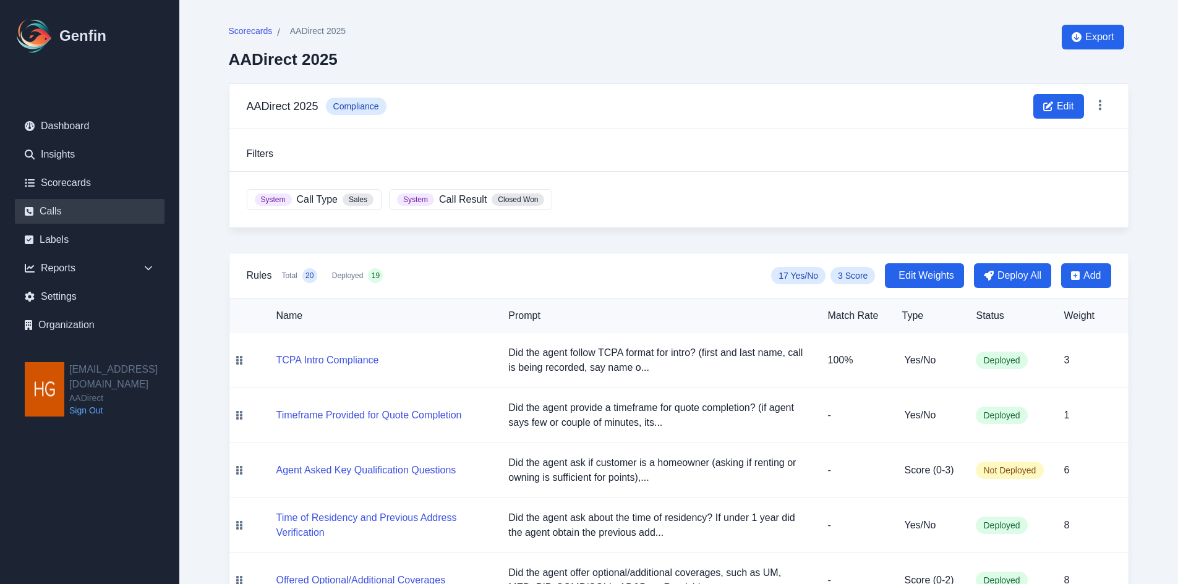
click at [50, 210] on link "Calls" at bounding box center [90, 211] width 150 height 25
